Goal: Transaction & Acquisition: Book appointment/travel/reservation

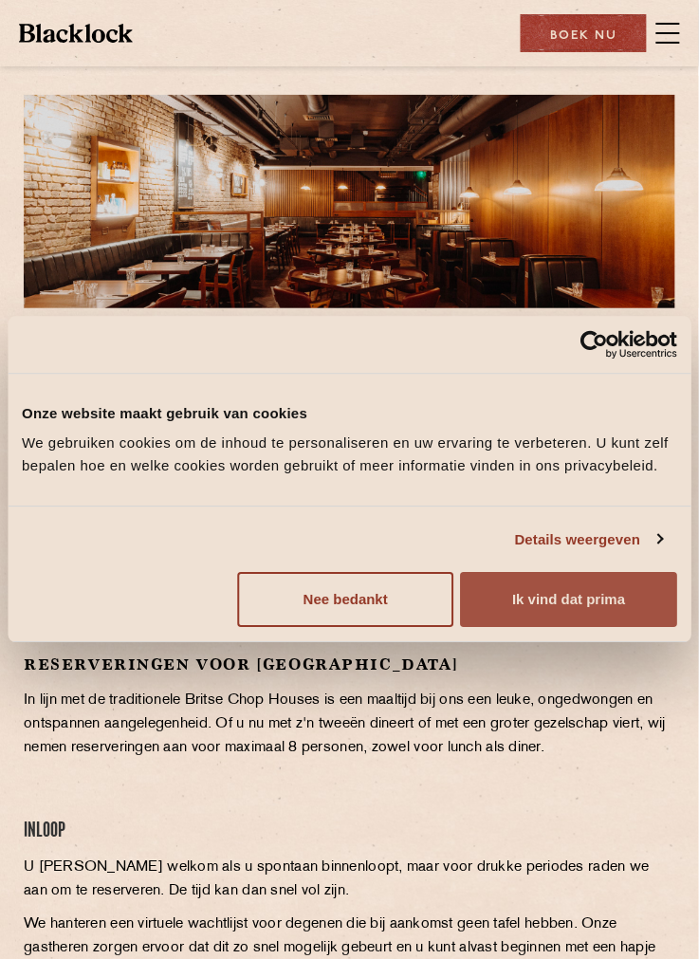
click at [513, 628] on button "Ik vind dat prima" at bounding box center [569, 600] width 216 height 55
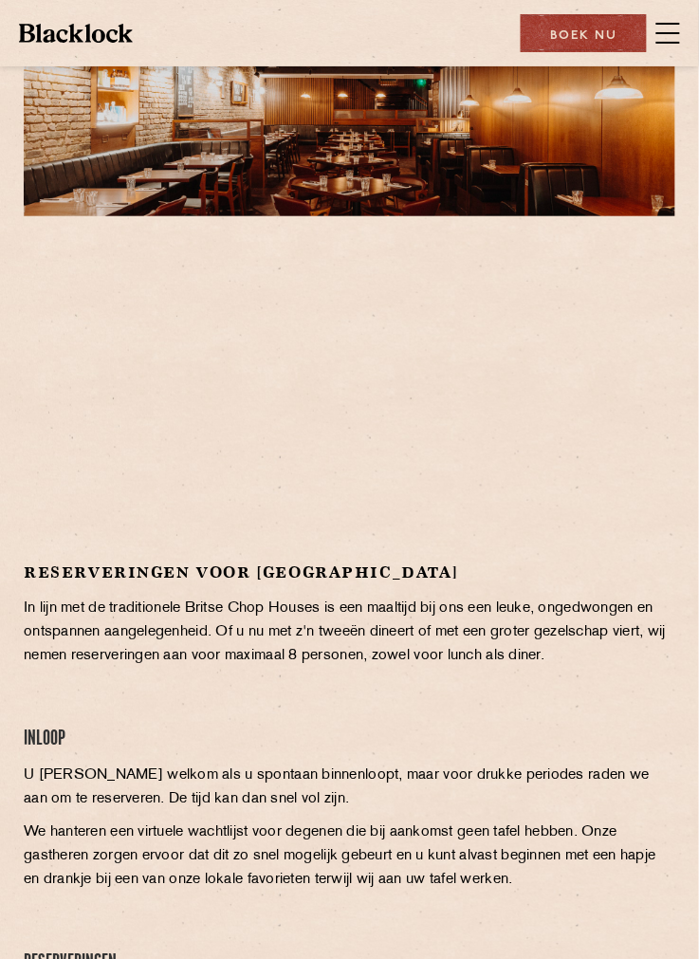
scroll to position [168, 0]
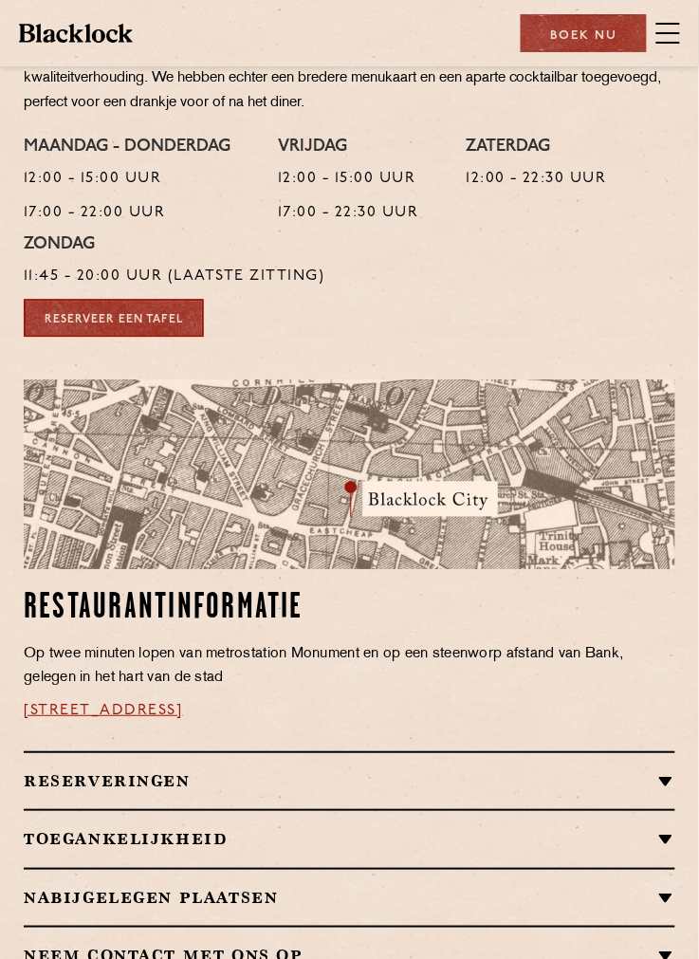
scroll to position [570, 0]
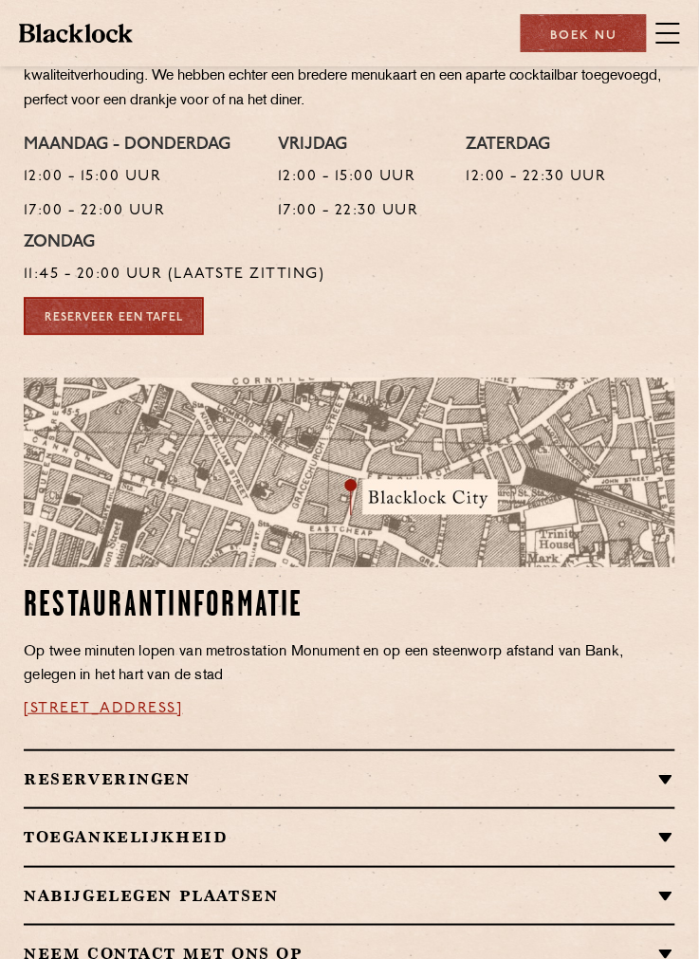
click at [46, 765] on div "Reserveringen RESERVERINGEN We weten dat reserveren belangrijk is voor elke gel…" at bounding box center [350, 778] width 652 height 58
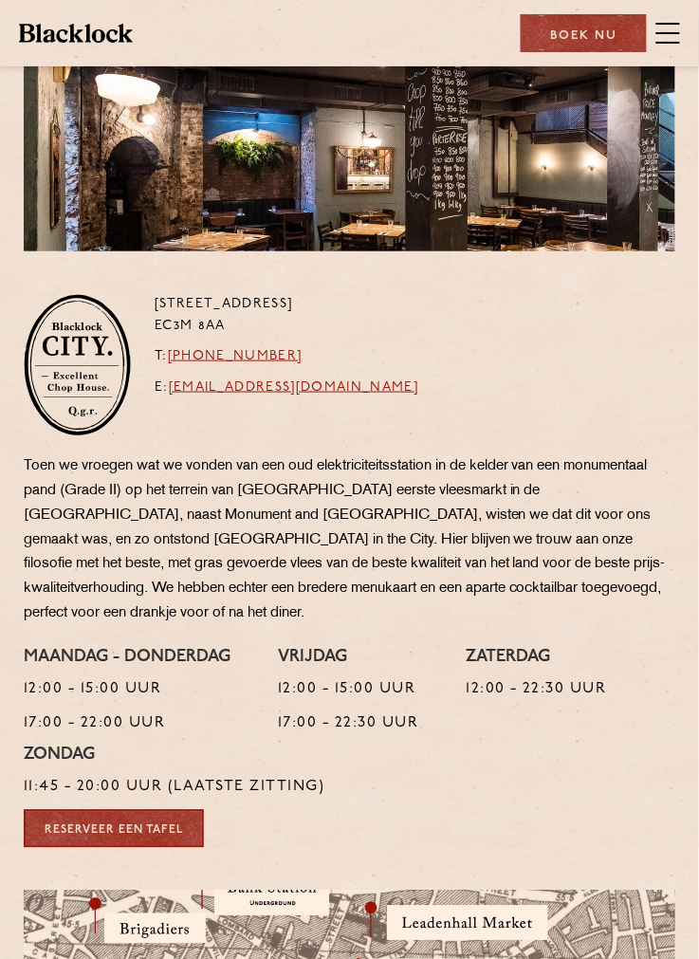
scroll to position [0, 0]
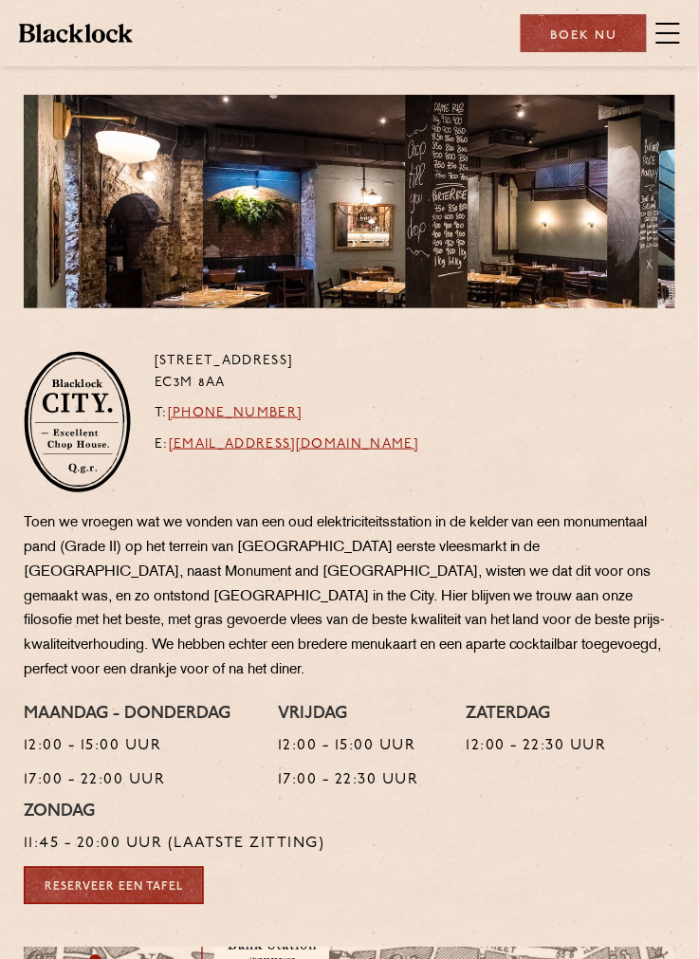
click at [563, 45] on div "Boek nu" at bounding box center [584, 33] width 126 height 38
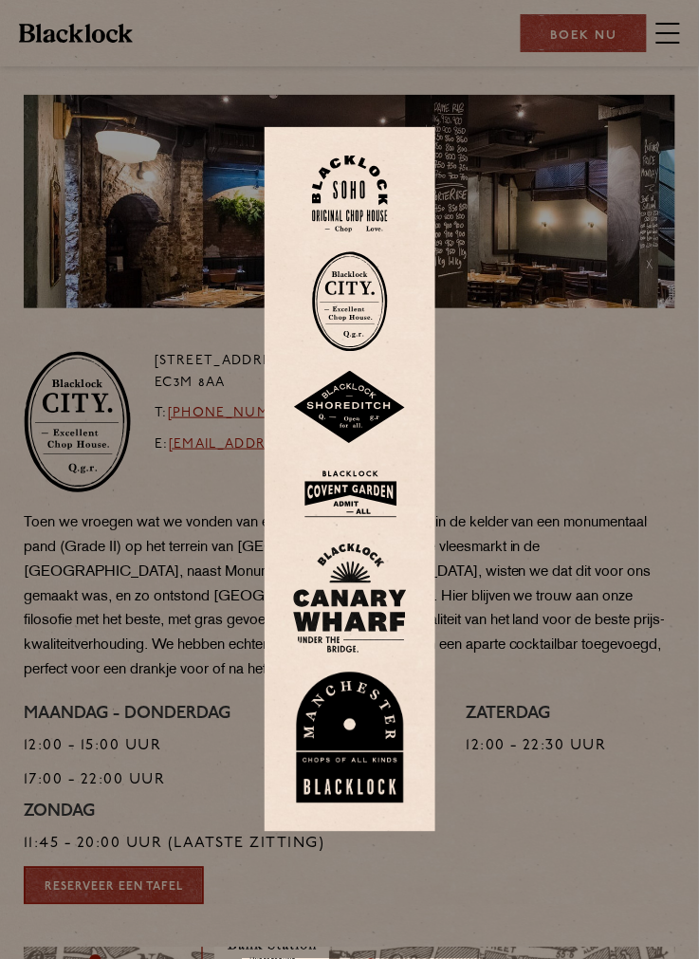
click at [340, 352] on img at bounding box center [350, 301] width 76 height 101
